Goal: Find specific page/section: Find specific page/section

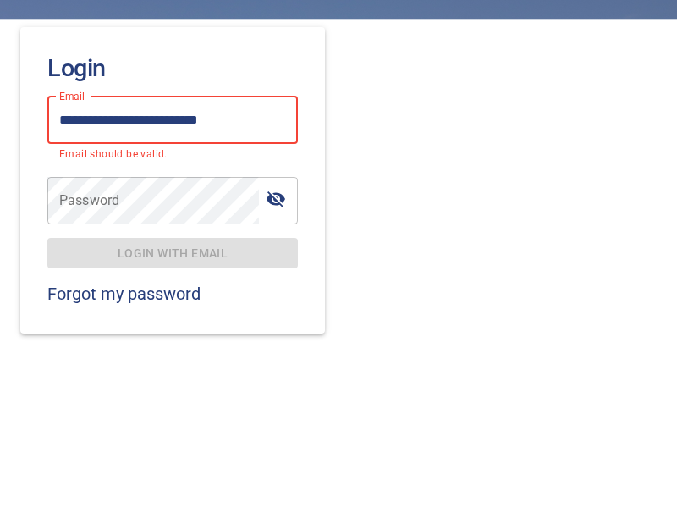
type input "**********"
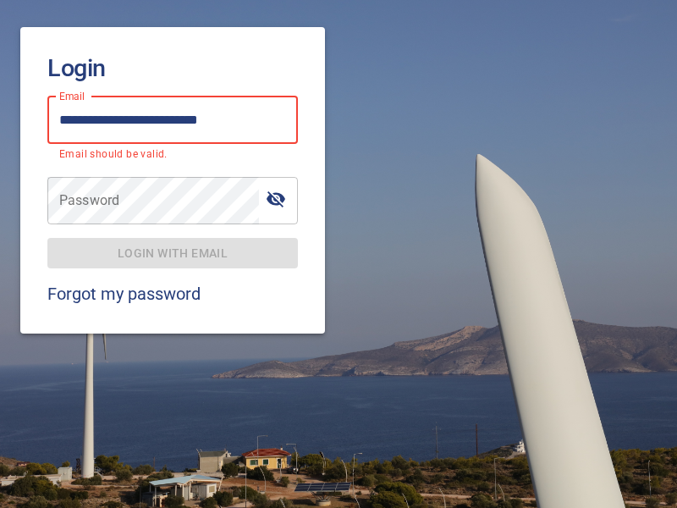
click at [173, 243] on span "Login with email" at bounding box center [172, 253] width 223 height 21
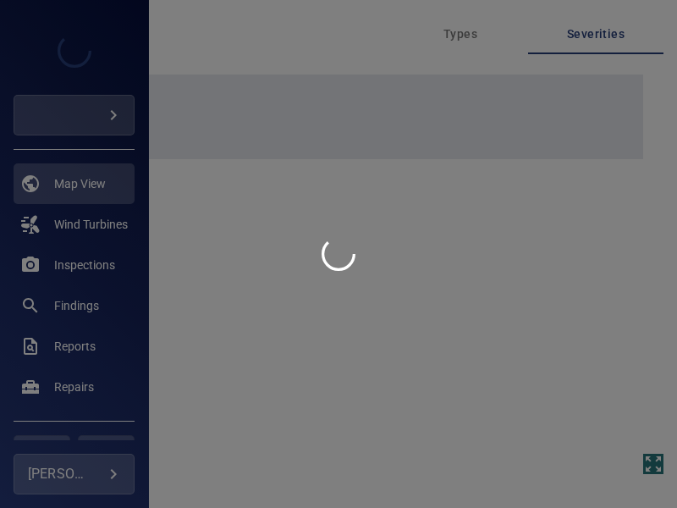
type input "****"
